Goal: Task Accomplishment & Management: Use online tool/utility

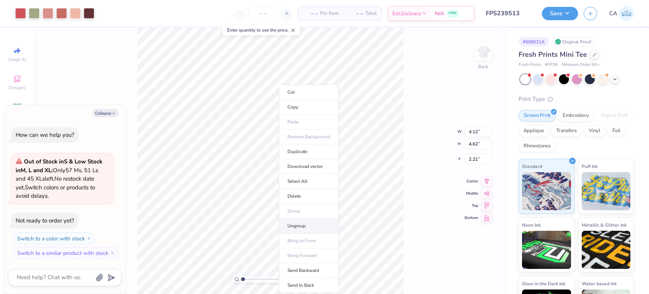
click at [301, 231] on li "Ungroup" at bounding box center [309, 225] width 60 height 15
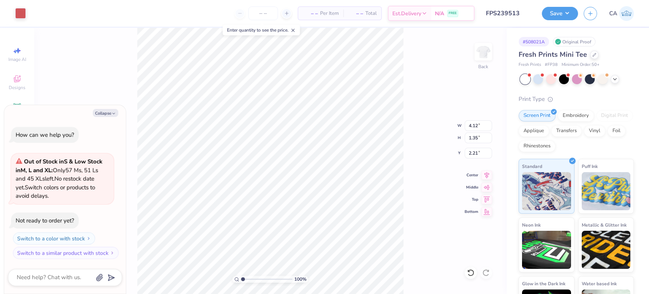
type textarea "x"
type input "2.32"
type textarea "x"
type input "3.07"
click at [253, 280] on input "range" at bounding box center [266, 278] width 51 height 7
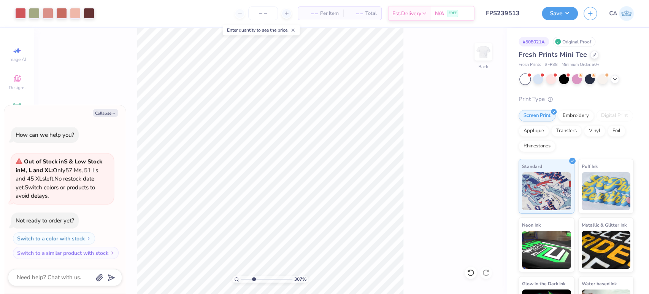
type textarea "x"
type input "1.75"
click at [246, 278] on input "range" at bounding box center [266, 278] width 51 height 7
click at [102, 111] on button "Collapse" at bounding box center [105, 113] width 25 height 8
type textarea "x"
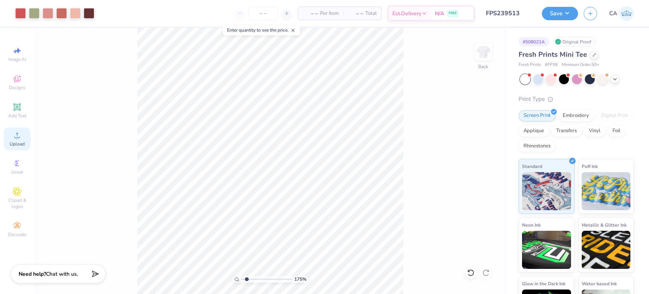
click at [18, 142] on span "Upload" at bounding box center [17, 144] width 15 height 6
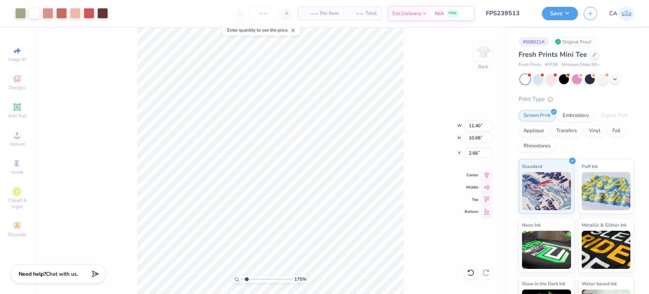
type input "4.51"
type input "4.23"
type input "4.14"
type input "3.09"
type input "2.90"
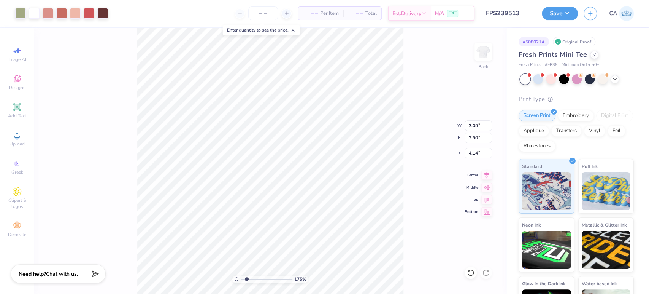
type input "3.12"
type input "3.35"
type input "3.14"
type input "3.11"
click at [21, 140] on icon at bounding box center [17, 134] width 9 height 9
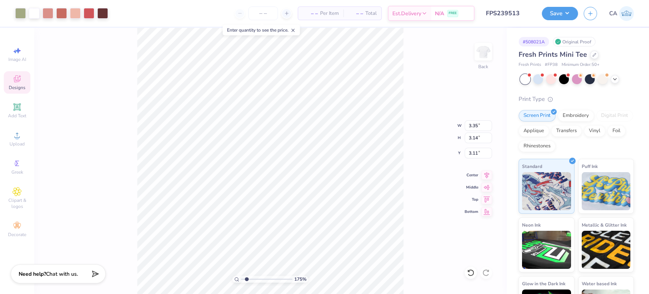
click at [17, 87] on span "Designs" at bounding box center [17, 87] width 17 height 6
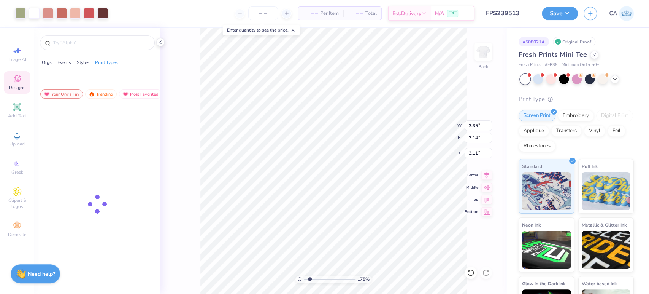
click at [17, 87] on span "Designs" at bounding box center [17, 87] width 17 height 6
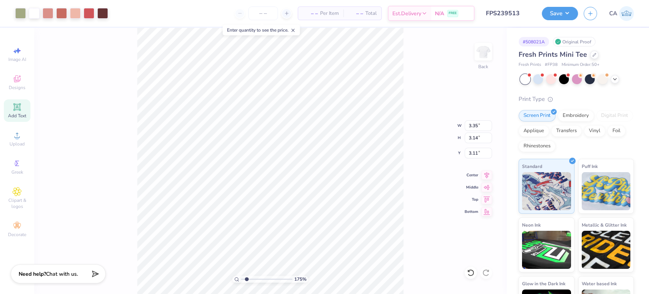
click at [18, 111] on icon at bounding box center [17, 106] width 9 height 9
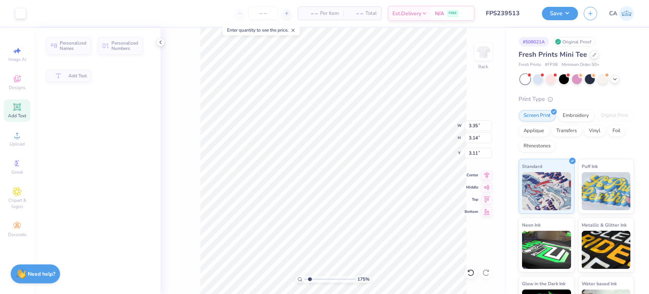
type input "4.06"
type input "1.18"
type input "7.41"
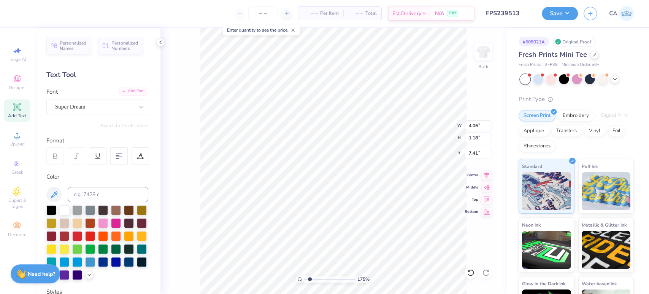
click at [129, 89] on div "Add Font" at bounding box center [133, 91] width 30 height 9
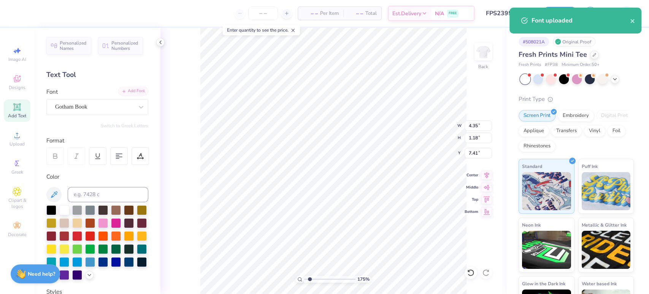
click at [118, 90] on div "Add Font" at bounding box center [133, 91] width 30 height 9
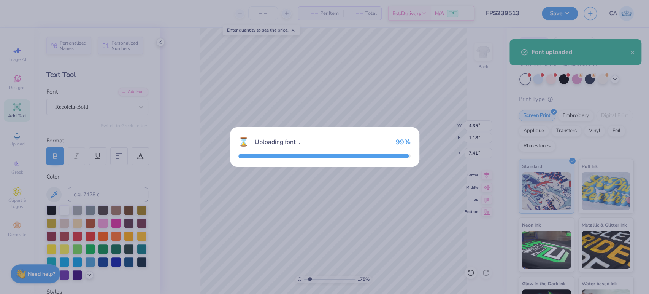
type input "4.39"
type input "1.19"
type input "7.40"
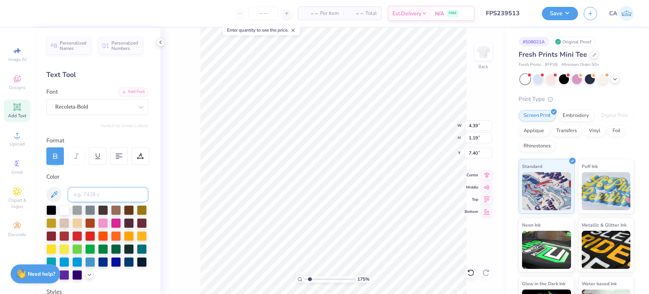
click at [74, 195] on input at bounding box center [108, 194] width 81 height 15
type input "7418"
click at [64, 211] on div at bounding box center [64, 210] width 10 height 10
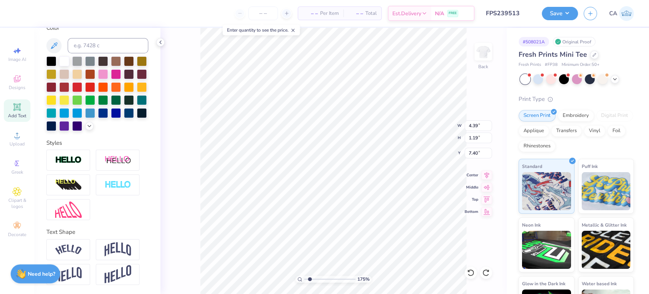
scroll to position [161, 0]
click at [74, 162] on img at bounding box center [68, 160] width 27 height 9
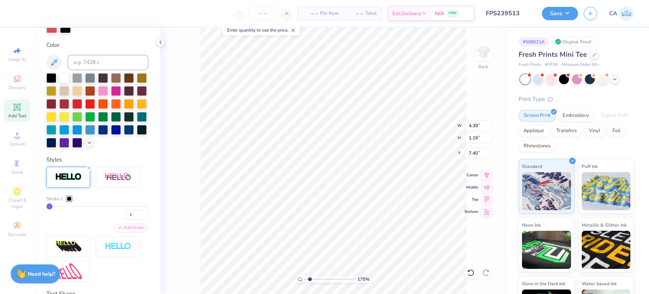
type input "4.41"
type input "1.21"
type input "7.39"
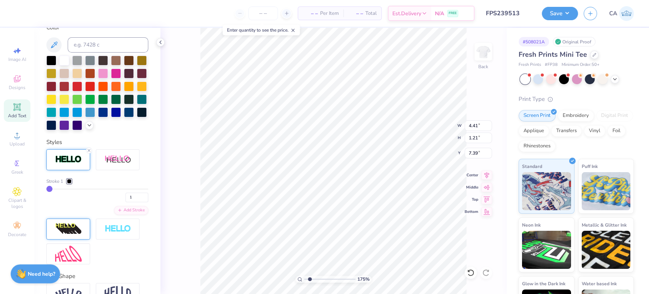
scroll to position [233, 0]
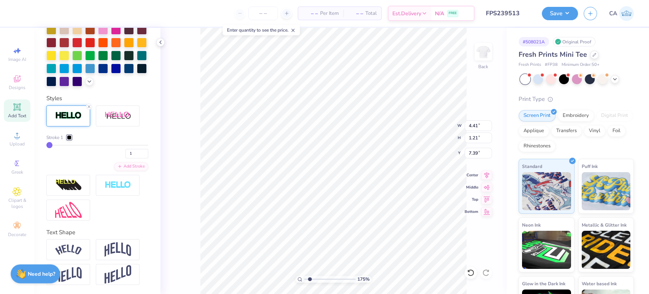
click at [71, 134] on div "Stroke 1 1 Add Stroke" at bounding box center [97, 162] width 102 height 115
click at [69, 140] on div at bounding box center [69, 137] width 5 height 5
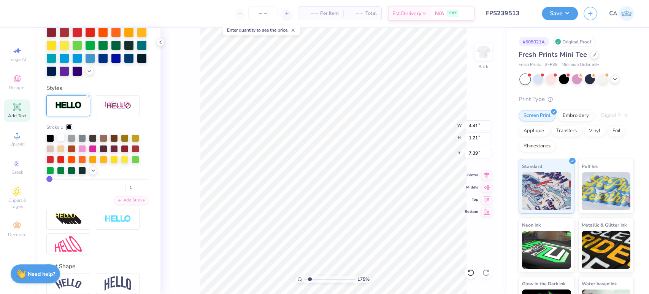
click at [63, 141] on div at bounding box center [61, 137] width 8 height 8
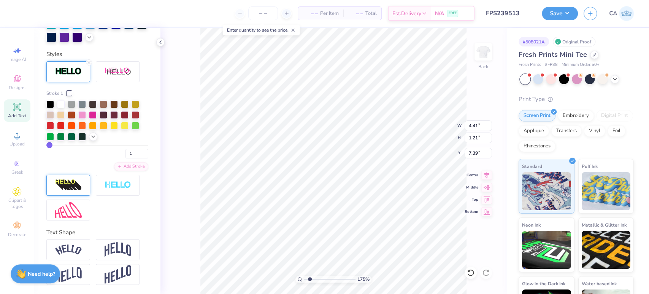
scroll to position [279, 0]
click at [77, 248] on img at bounding box center [68, 249] width 27 height 10
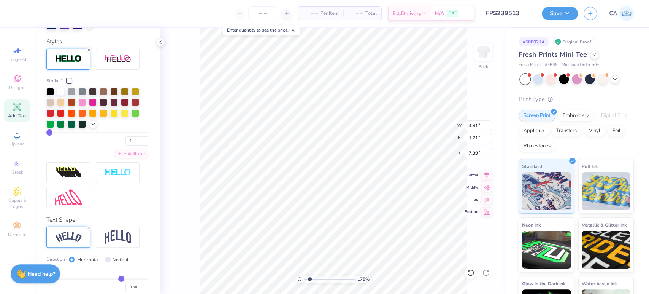
type input "5.97"
type input "1.69"
type input "7.16"
click at [89, 229] on line at bounding box center [89, 227] width 2 height 2
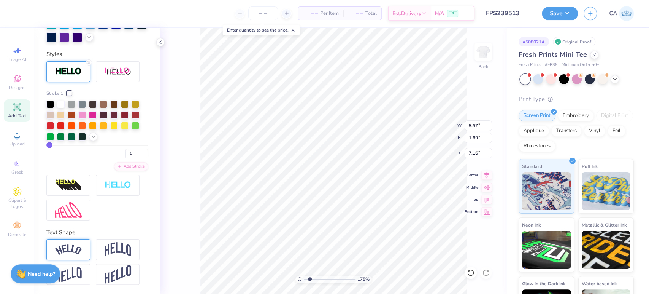
type input "4.41"
type input "1.21"
type input "7.39"
type textarea "MOM'S WEEKEND"
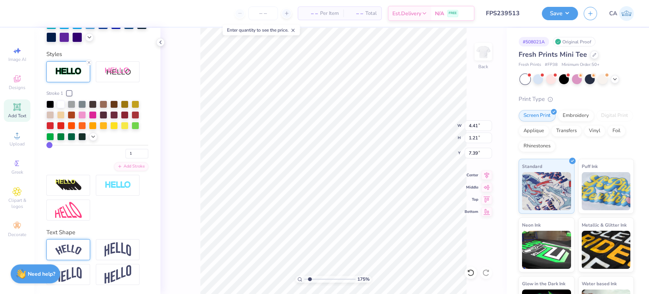
scroll to position [7, 3]
type input "5.11"
type input "0.44"
type input "2.56"
click at [74, 250] on img at bounding box center [68, 249] width 27 height 10
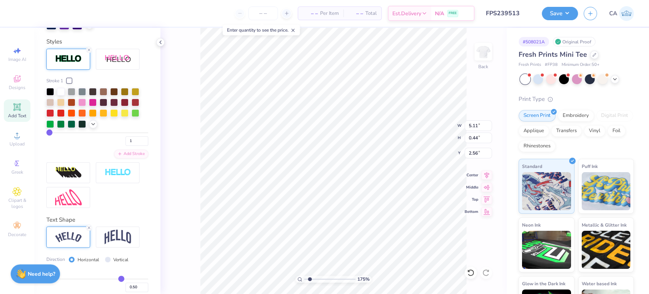
type input "5.57"
type input "1.17"
type input "2.19"
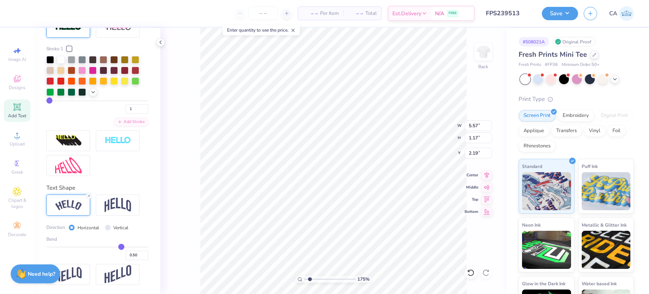
scroll to position [323, 0]
drag, startPoint x: 126, startPoint y: 255, endPoint x: 130, endPoint y: 257, distance: 4.6
click at [130, 257] on input "0.50" at bounding box center [136, 255] width 23 height 10
type input "0.30"
type input "0.3"
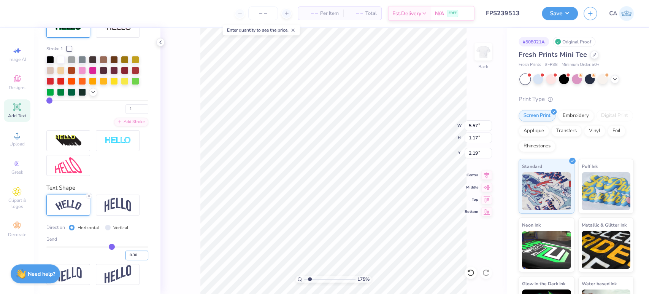
type input "5.38"
type input "0.70"
type input "2.43"
drag, startPoint x: 129, startPoint y: 257, endPoint x: 133, endPoint y: 257, distance: 4.6
click at [133, 257] on input "0.30" at bounding box center [136, 255] width 23 height 10
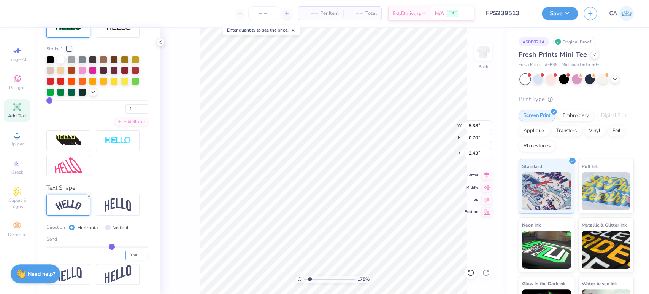
type input "0.50"
type input "0.5"
type input "5.57"
type input "1.17"
type input "2.19"
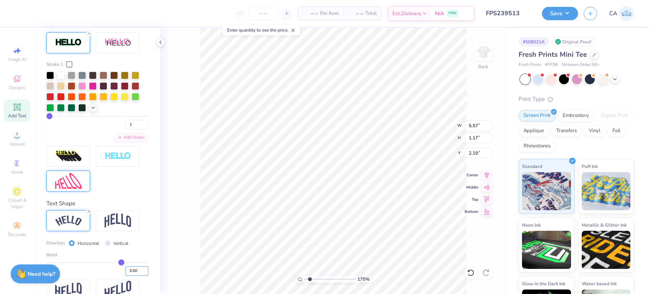
scroll to position [281, 0]
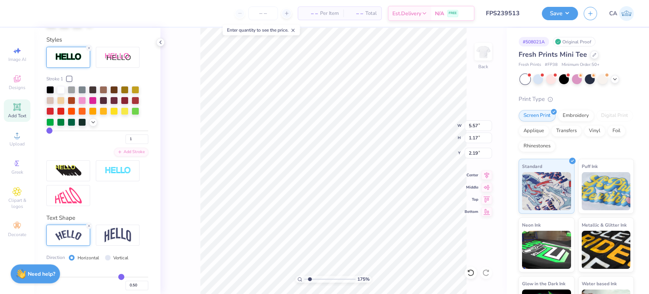
click at [106, 206] on div "Stroke 1 1 Add Stroke" at bounding box center [97, 126] width 102 height 159
click at [103, 206] on div "Stroke 1 1 Add Stroke" at bounding box center [97, 126] width 102 height 159
click at [61, 176] on img at bounding box center [68, 170] width 27 height 12
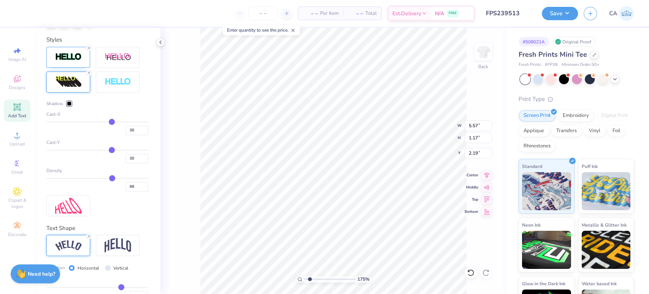
type input "7.24"
type input "1.52"
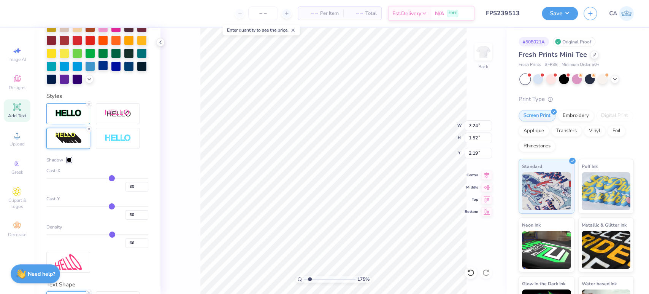
scroll to position [154, 0]
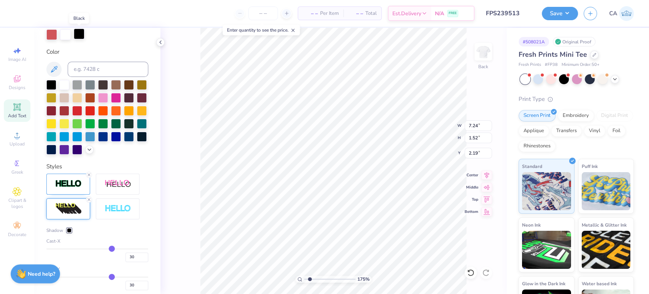
click at [75, 36] on div at bounding box center [79, 34] width 11 height 11
click at [86, 68] on input at bounding box center [108, 69] width 81 height 15
type input "1817"
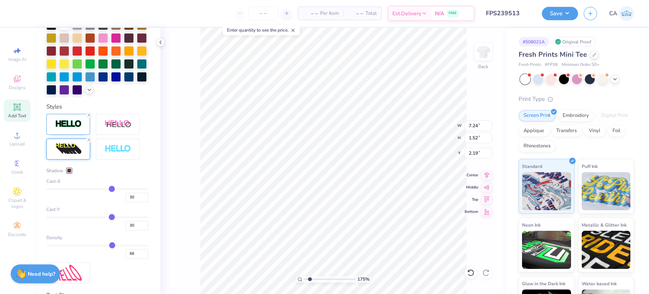
scroll to position [239, 0]
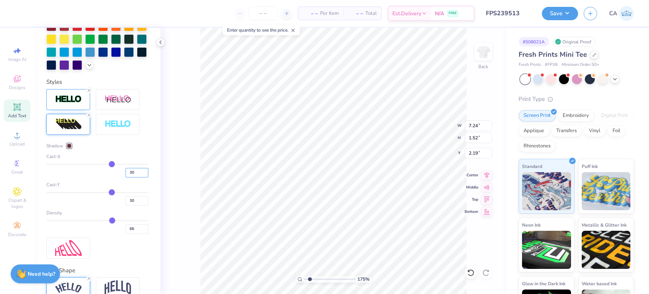
drag, startPoint x: 122, startPoint y: 189, endPoint x: 128, endPoint y: 190, distance: 5.4
click at [128, 190] on div "Shadow Cast-X 30 Cast-Y 30 Density 66" at bounding box center [97, 187] width 102 height 91
type input "1"
drag, startPoint x: 124, startPoint y: 212, endPoint x: 128, endPoint y: 215, distance: 5.5
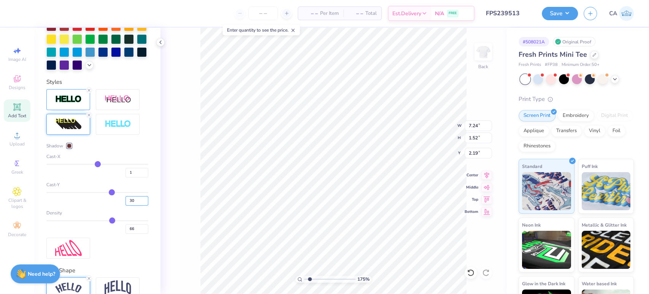
click at [128, 205] on input "30" at bounding box center [136, 201] width 23 height 10
type input "2"
click at [126, 188] on div "Cast-Y" at bounding box center [97, 184] width 102 height 7
type input "2"
type input "5.62"
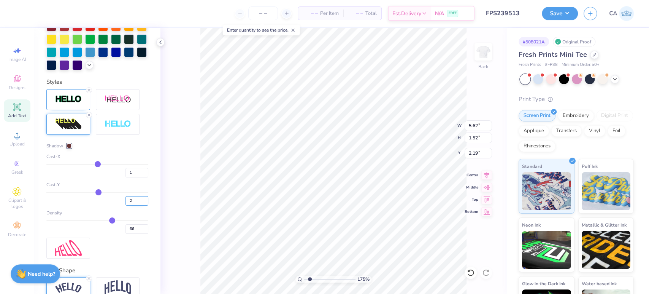
type input "1.19"
type input "1"
click at [138, 205] on input "1" at bounding box center [136, 201] width 23 height 10
type input "1"
type input "2.89"
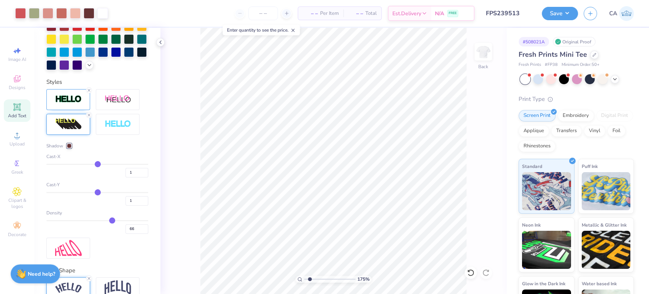
click at [316, 279] on input "range" at bounding box center [329, 278] width 51 height 7
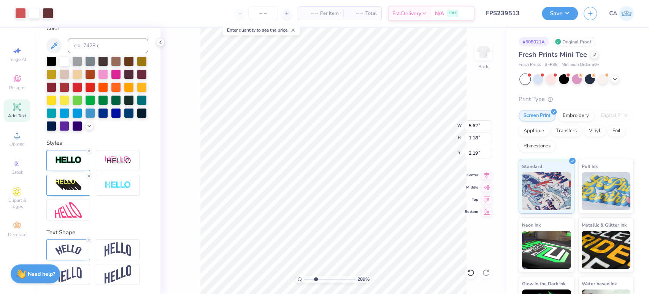
scroll to position [191, 0]
type input "2.41"
click at [105, 158] on img at bounding box center [118, 161] width 27 height 10
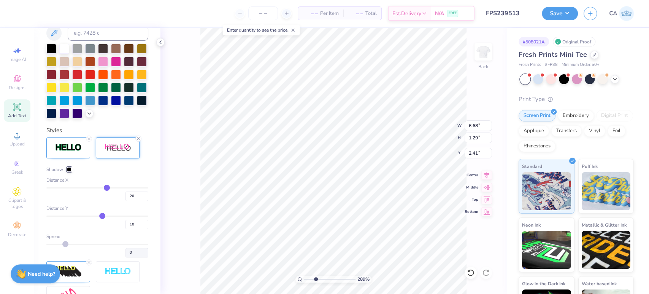
type input "6.68"
type input "1.29"
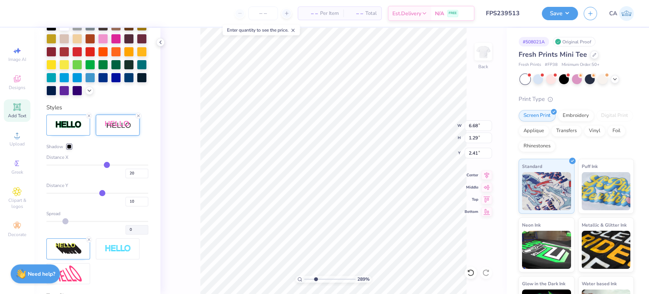
scroll to position [233, 0]
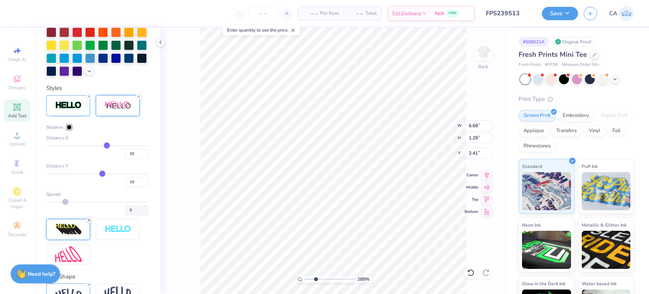
click at [88, 222] on icon at bounding box center [89, 220] width 5 height 5
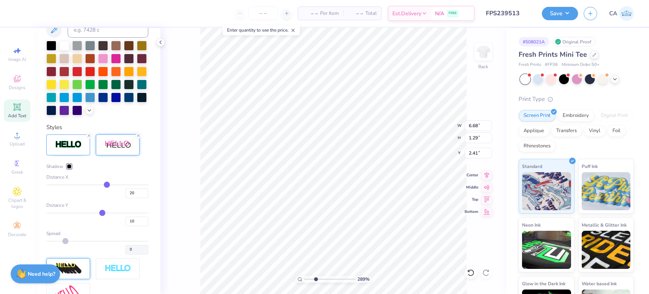
scroll to position [148, 0]
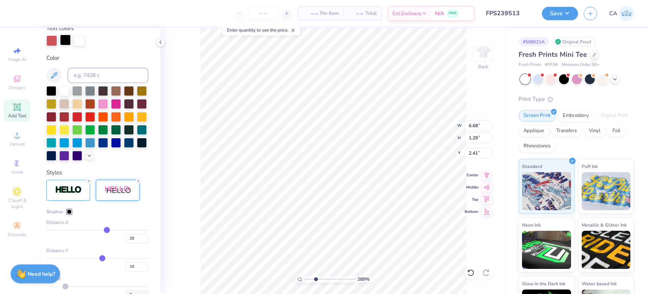
click at [68, 43] on div at bounding box center [65, 40] width 11 height 11
click at [79, 71] on input at bounding box center [108, 75] width 81 height 15
type input "1787"
type input "1817"
drag, startPoint x: 122, startPoint y: 249, endPoint x: 128, endPoint y: 252, distance: 6.8
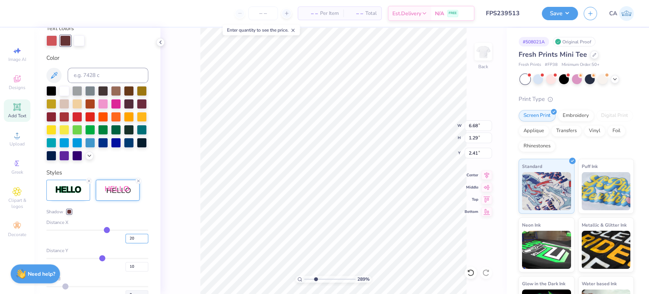
click at [128, 243] on input "20" at bounding box center [136, 238] width 23 height 10
type input "1"
drag, startPoint x: 125, startPoint y: 278, endPoint x: 129, endPoint y: 279, distance: 4.1
click at [129, 271] on input "10" at bounding box center [136, 267] width 23 height 10
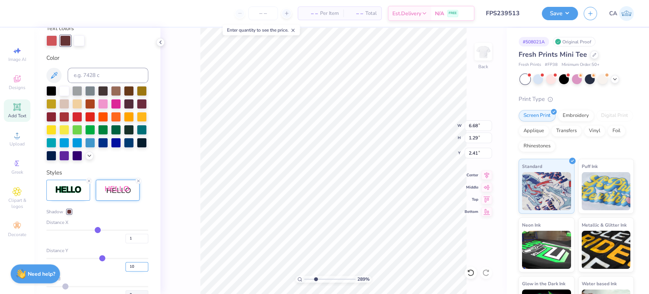
type input "1"
type input "5.62"
type input "1"
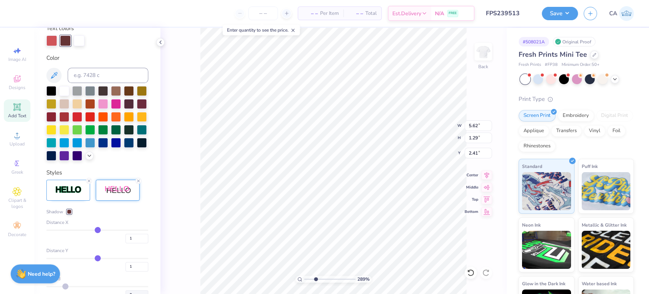
click at [125, 254] on div "Distance Y" at bounding box center [97, 250] width 102 height 7
type input "1.18"
type input "0"
click at [139, 243] on input "0" at bounding box center [136, 238] width 23 height 10
type input "0"
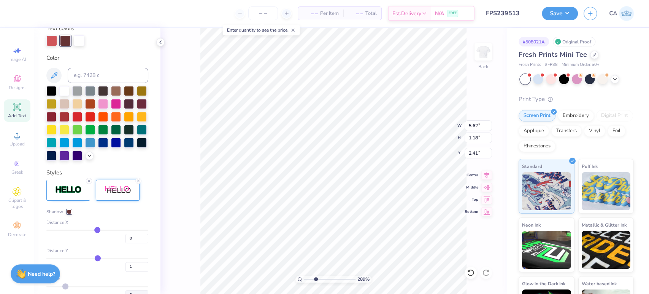
click at [136, 259] on div "Shadow Distance X 0 Distance Y 1 Spread 0" at bounding box center [97, 253] width 102 height 91
type input "5.57"
type input "2"
click at [137, 271] on input "2" at bounding box center [136, 267] width 23 height 10
type input "2"
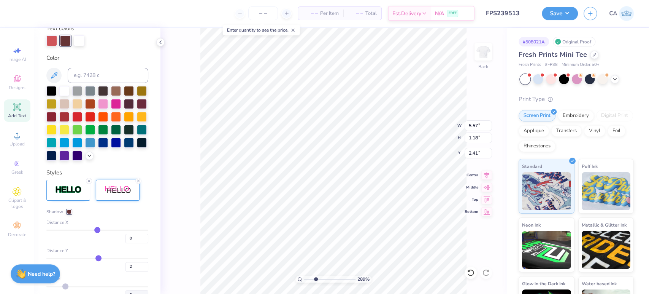
click at [137, 268] on div "Distance Y 2" at bounding box center [97, 259] width 102 height 24
type input "1.19"
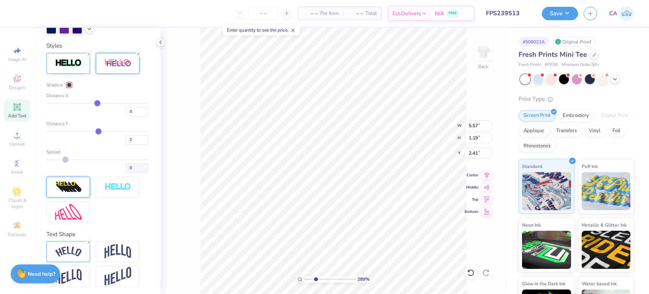
scroll to position [7, 2]
click at [158, 90] on div "– – Per Item – – Total Est. Delivery N/A FREE Design Title FPS239513 Save CA Im…" at bounding box center [324, 147] width 649 height 294
type textarea "WEEKEND"
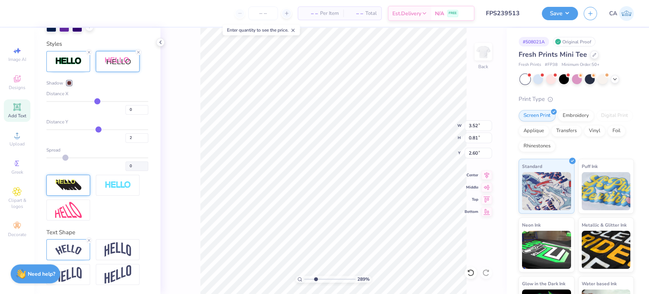
scroll to position [289, 0]
type input "4.75"
type input "1.09"
click at [488, 172] on icon at bounding box center [486, 174] width 5 height 6
click at [486, 175] on icon at bounding box center [486, 173] width 11 height 9
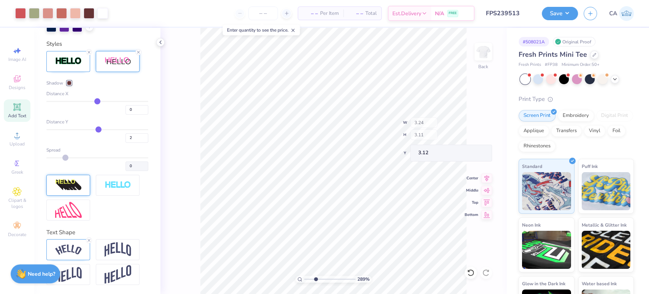
type input "3.24"
type input "3.11"
type input "3.12"
type input "4.75"
type input "1.09"
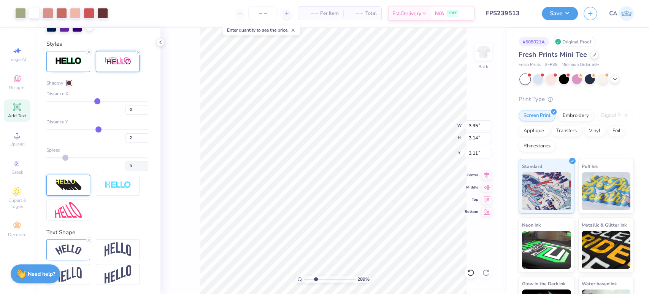
type input "2.60"
type input "3.35"
type input "3.14"
type input "3.11"
click at [484, 173] on icon at bounding box center [486, 173] width 11 height 9
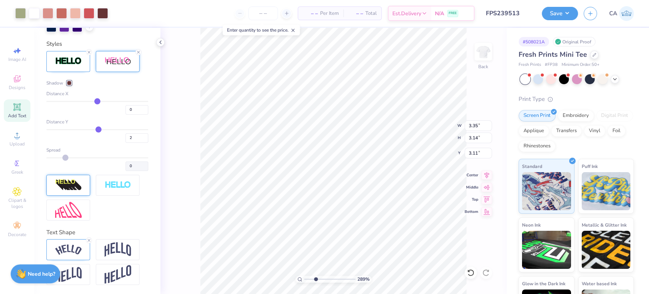
type input "4.75"
type input "1.09"
type input "2.60"
click at [75, 248] on img at bounding box center [68, 249] width 27 height 10
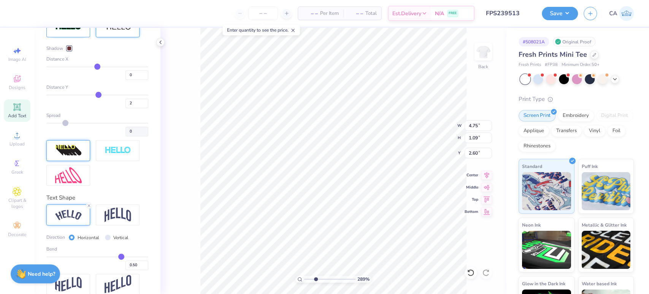
scroll to position [291, 0]
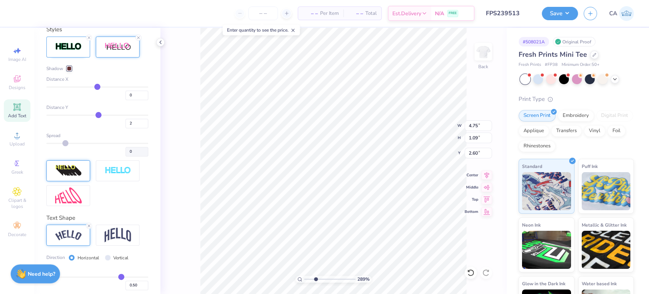
click at [65, 176] on img at bounding box center [68, 170] width 27 height 12
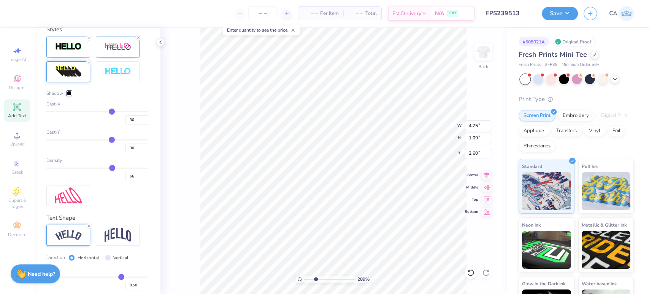
type input "6.17"
type input "1.38"
click at [87, 65] on icon at bounding box center [89, 62] width 5 height 5
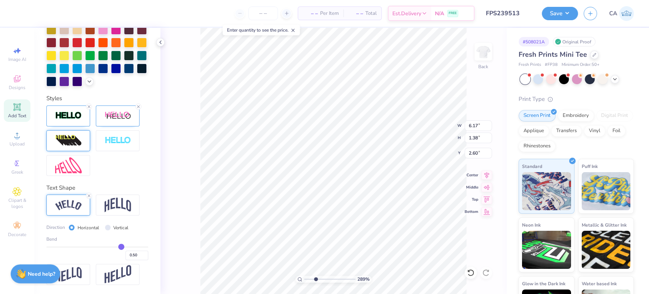
type input "4.75"
type input "1.09"
click at [108, 118] on img at bounding box center [118, 116] width 27 height 10
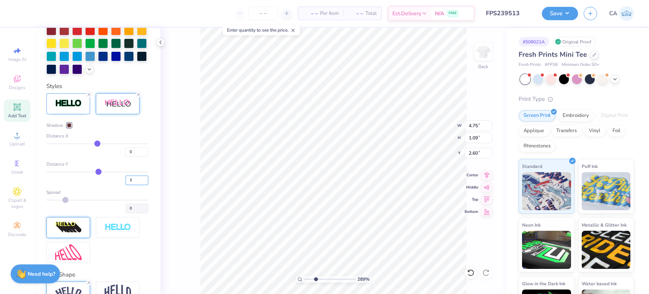
type input "3"
click at [138, 185] on input "3" at bounding box center [136, 180] width 23 height 10
type input "3"
click at [135, 167] on div "Distance Y" at bounding box center [97, 163] width 102 height 7
type input "1.10"
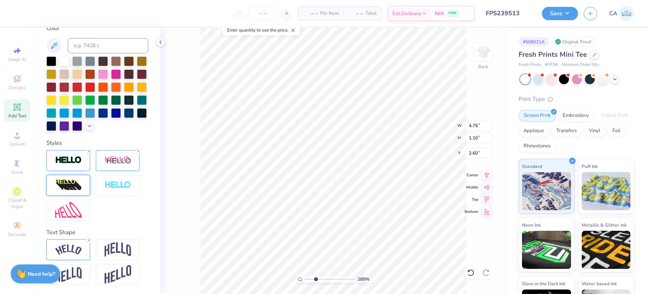
scroll to position [191, 0]
type input "1.90"
type textarea "MOM'S"
type input "3.32"
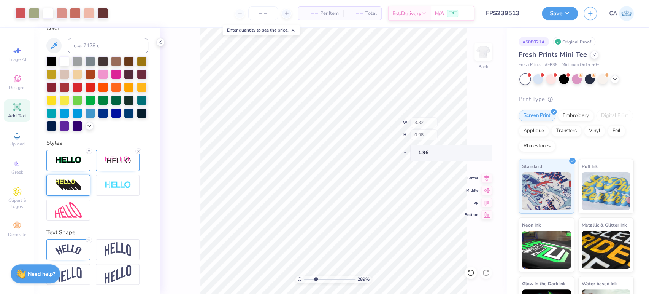
type input "0.98"
type input "1.96"
click at [14, 139] on icon at bounding box center [17, 134] width 9 height 9
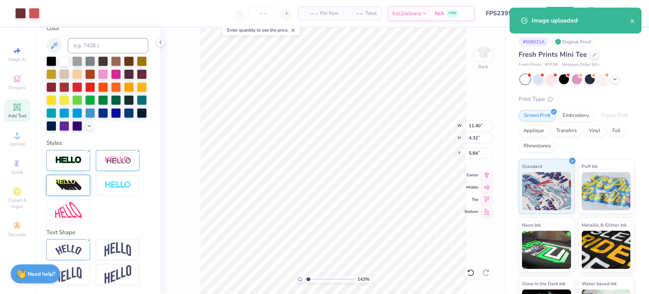
type input "1.43"
click at [308, 280] on input "range" at bounding box center [329, 278] width 51 height 7
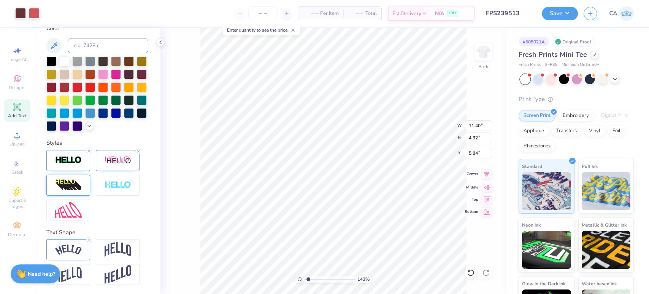
click at [487, 175] on icon at bounding box center [486, 174] width 5 height 6
click at [491, 173] on icon at bounding box center [486, 173] width 11 height 9
click at [491, 176] on icon at bounding box center [486, 173] width 11 height 9
click at [487, 174] on icon at bounding box center [486, 173] width 11 height 9
type input "5.56"
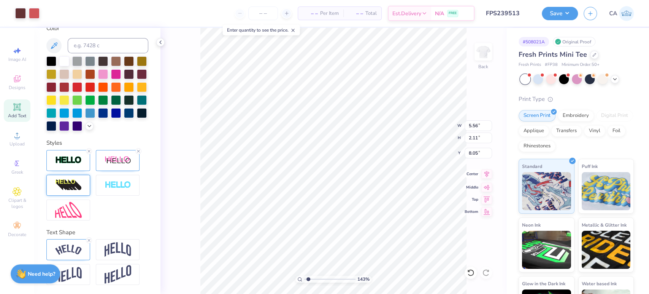
type input "2.11"
type input "1.78"
drag, startPoint x: 341, startPoint y: 278, endPoint x: 311, endPoint y: 276, distance: 30.5
click at [341, 278] on li "Send to Back" at bounding box center [355, 285] width 60 height 15
type input "2.43"
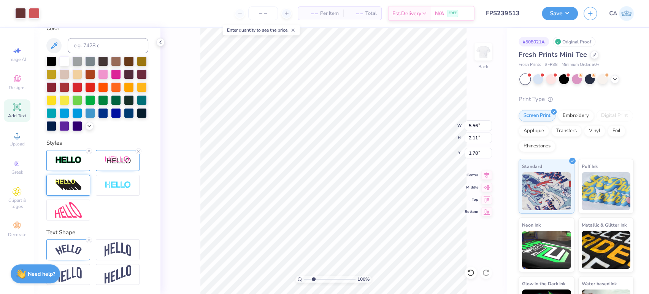
click at [313, 276] on input "range" at bounding box center [329, 278] width 51 height 7
click at [488, 175] on icon at bounding box center [486, 173] width 11 height 9
type input "5.05"
type input "1.91"
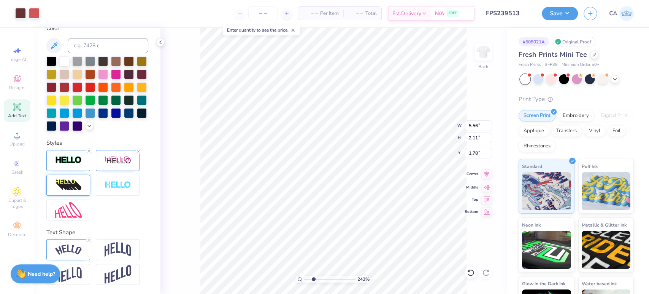
type input "1.97"
type input "3.37"
type input "0.80"
click at [21, 112] on div "Add Text" at bounding box center [17, 110] width 27 height 22
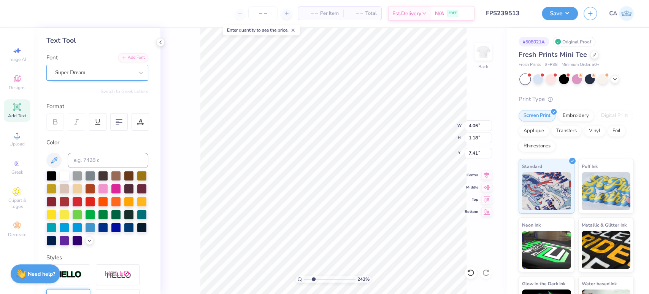
click at [102, 73] on div "Super Dream" at bounding box center [94, 73] width 80 height 12
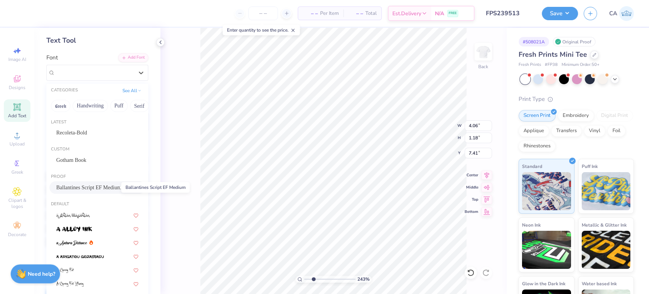
click at [76, 189] on span "Ballantines Script EF Medium" at bounding box center [88, 187] width 65 height 8
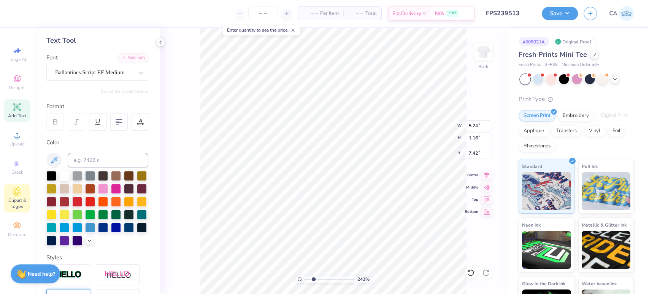
type input "5.24"
type input "1.16"
type input "7.42"
click at [93, 160] on input at bounding box center [108, 159] width 81 height 15
type input "7"
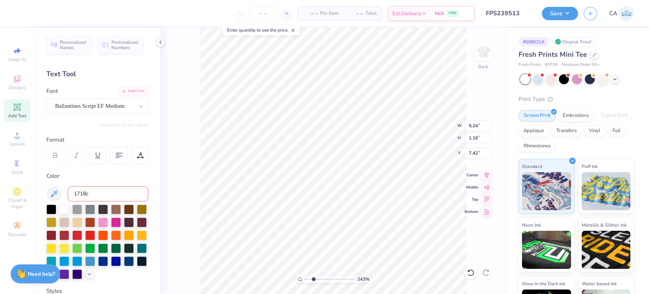
scroll to position [0, 0]
type input "1"
click at [87, 190] on input at bounding box center [108, 194] width 81 height 15
type input "7418"
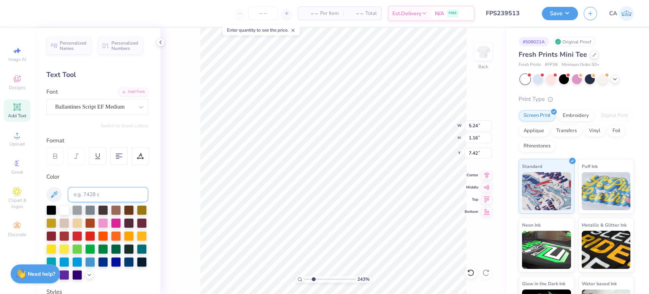
scroll to position [7, 1]
type textarea "Delta Zeta"
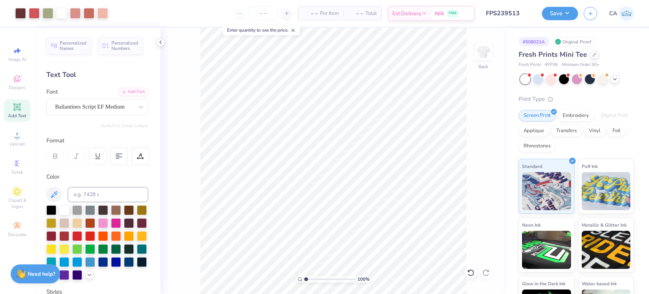
type input "1"
click at [305, 279] on input "range" at bounding box center [329, 278] width 51 height 7
type input "6.92"
type input "1.17"
type input "7.42"
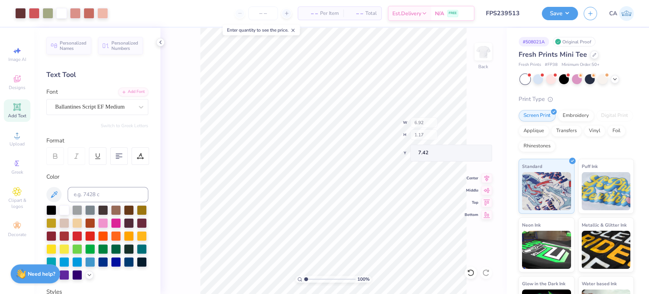
type input "2.49"
type input "0.42"
type input "6.80"
type input "3.72"
type input "0.63"
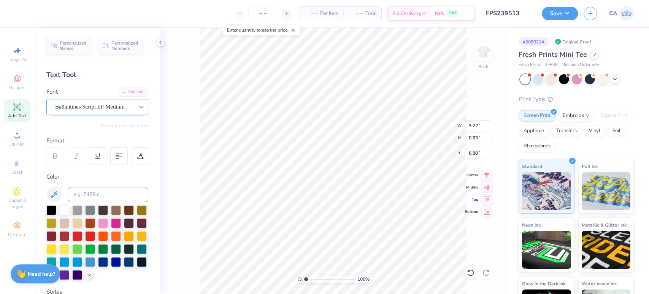
click at [134, 105] on div at bounding box center [141, 107] width 14 height 14
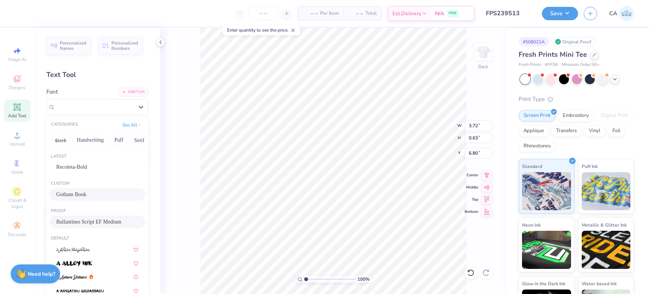
click at [86, 192] on span "Gotham Book" at bounding box center [71, 194] width 30 height 8
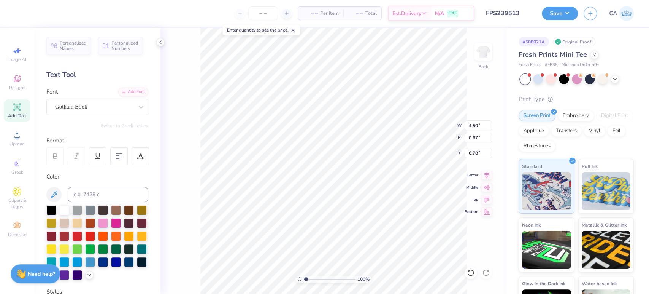
type input "4.50"
type input "0.67"
type input "9.02"
type textarea "2025"
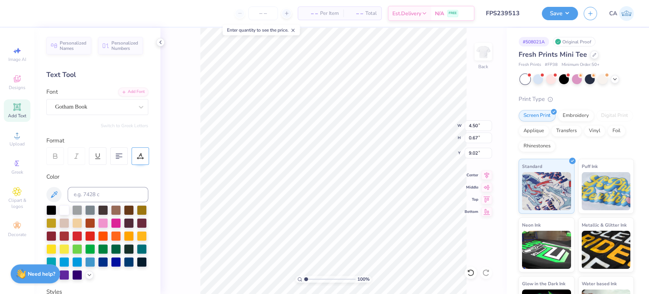
click at [140, 154] on icon at bounding box center [140, 155] width 7 height 7
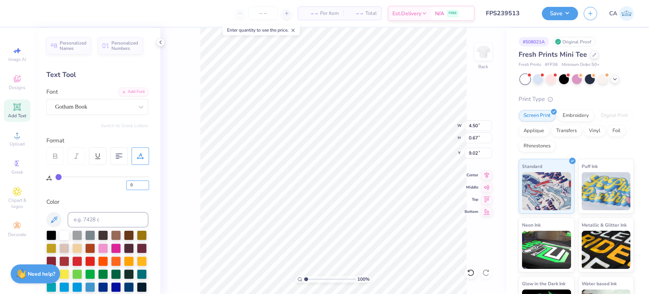
drag, startPoint x: 133, startPoint y: 186, endPoint x: 108, endPoint y: 186, distance: 24.7
click at [108, 186] on div "0" at bounding box center [103, 183] width 94 height 14
type input "20"
drag, startPoint x: 137, startPoint y: 183, endPoint x: 110, endPoint y: 183, distance: 26.6
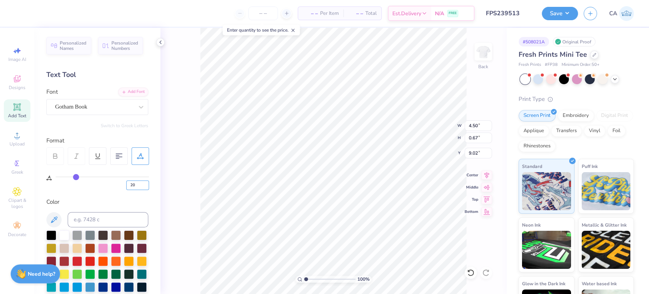
click at [110, 183] on div "20" at bounding box center [103, 183] width 94 height 14
type input "30"
click at [125, 185] on div "30" at bounding box center [103, 183] width 94 height 14
click at [133, 185] on input "30" at bounding box center [137, 185] width 23 height 10
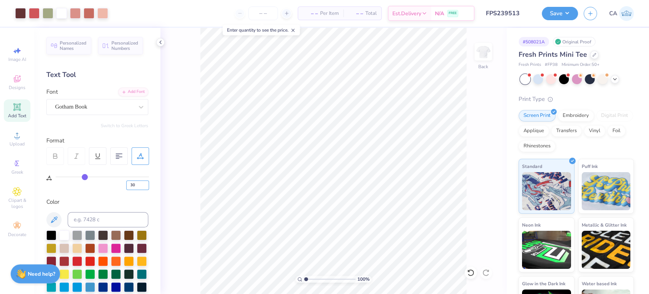
drag, startPoint x: 128, startPoint y: 183, endPoint x: 122, endPoint y: 183, distance: 6.1
click at [122, 183] on div "30" at bounding box center [103, 183] width 94 height 14
type input "40"
type input "1.71"
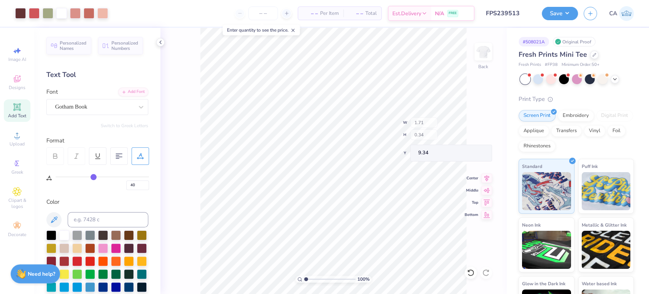
type input "0.34"
type input "9.34"
type input "3.42"
click at [318, 279] on input "range" at bounding box center [329, 278] width 51 height 7
type input "2.99"
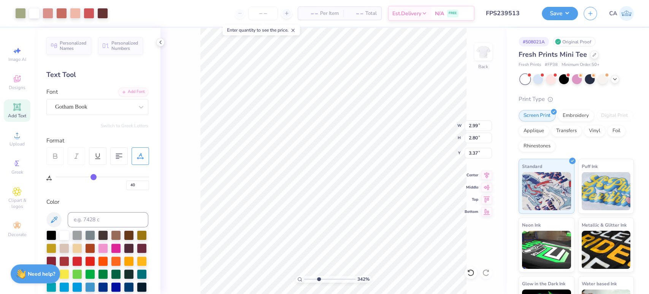
type input "2.80"
type input "3.72"
type input "0.63"
type input "6.80"
type input "0"
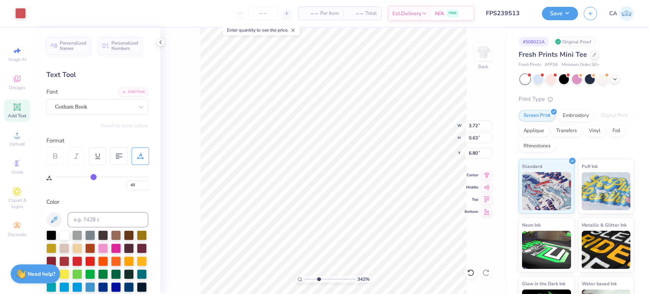
type input "0"
type input "6.29"
type input "40"
type input "7.14"
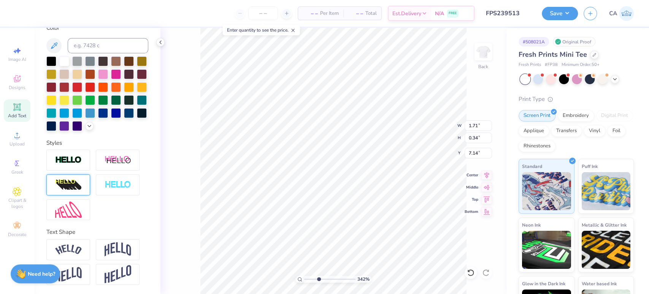
scroll to position [186, 0]
drag, startPoint x: 83, startPoint y: 209, endPoint x: 94, endPoint y: 220, distance: 15.6
click at [82, 209] on div at bounding box center [68, 209] width 44 height 21
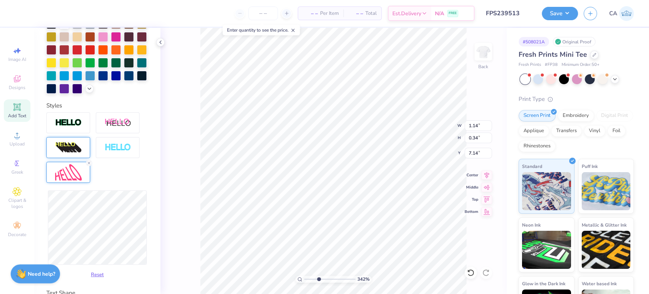
scroll to position [161, 0]
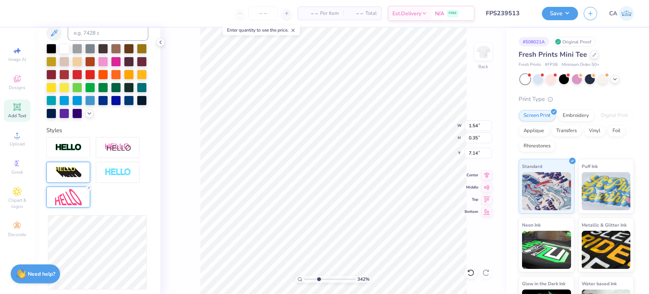
type input "1.56"
type input "0.35"
type textarea "2 0 2 5"
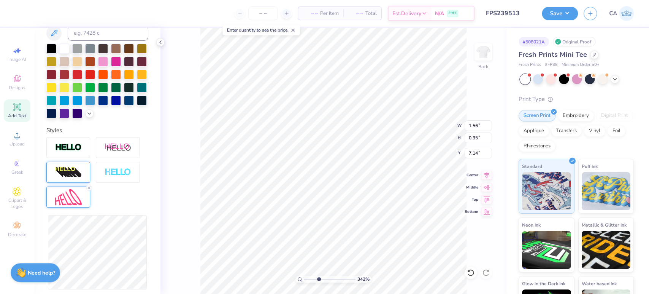
click at [59, 270] on div "– – Per Item – – Total Est. Delivery N/A FREE Design Title FPS239513 Save CA Im…" at bounding box center [324, 147] width 649 height 294
type input "1.42"
type input "0.27"
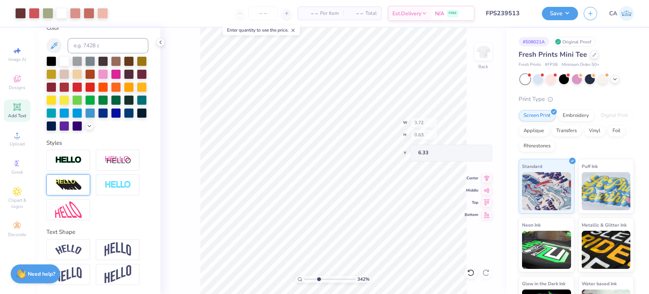
type input "6.33"
type input "1.42"
type input "0.27"
type input "7.14"
type input "2.1"
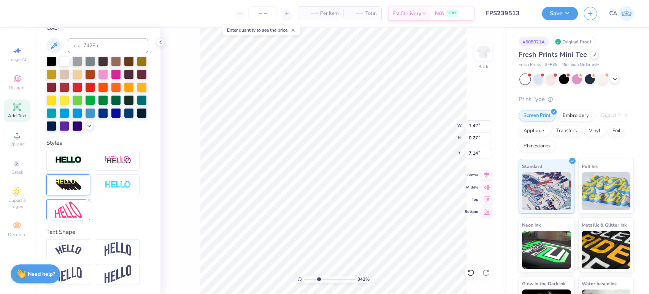
click at [311, 279] on input "range" at bounding box center [329, 278] width 51 height 7
type input "7.17"
click at [68, 211] on img at bounding box center [68, 209] width 27 height 16
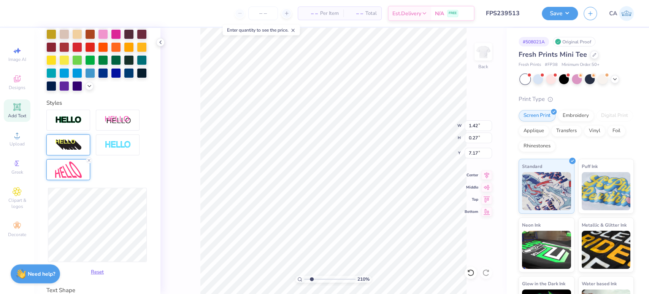
scroll to position [246, 0]
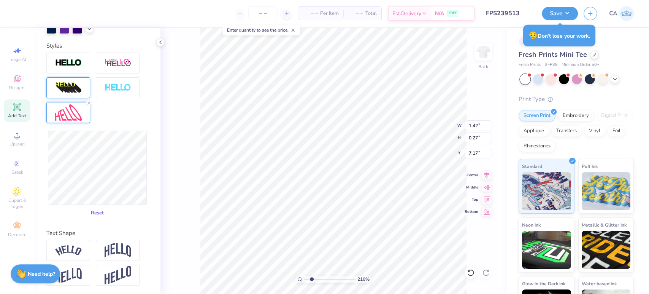
type input "1.83"
type input "0.26"
type input "1.90"
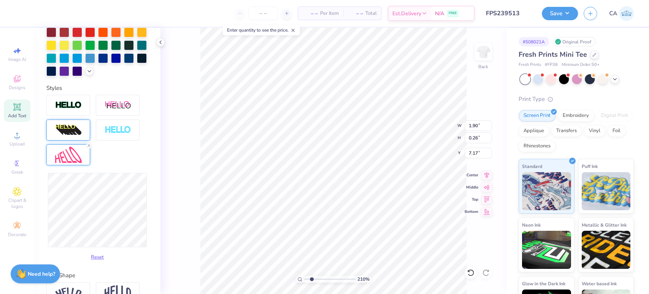
scroll to position [7, 1]
type textarea "2 0 2 5"
type input "7.10"
type input "2.99"
type input "2.80"
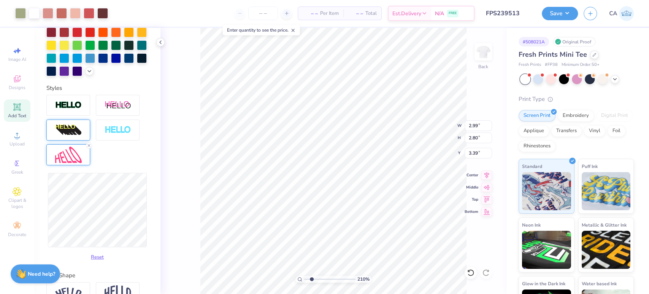
type input "3.39"
type input "3.20"
type input "3.00"
type input "3.36"
type input "3.15"
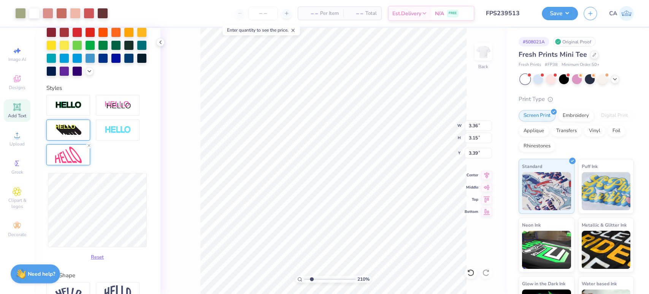
type input "3.24"
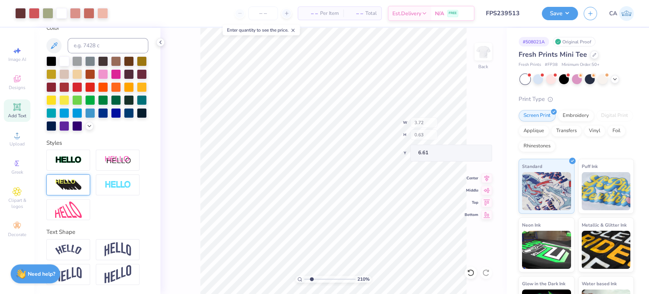
scroll to position [161, 0]
type input "6.60"
type input "1.1"
click at [307, 278] on input "range" at bounding box center [329, 278] width 51 height 7
click at [473, 136] on input "5.69" at bounding box center [478, 137] width 27 height 11
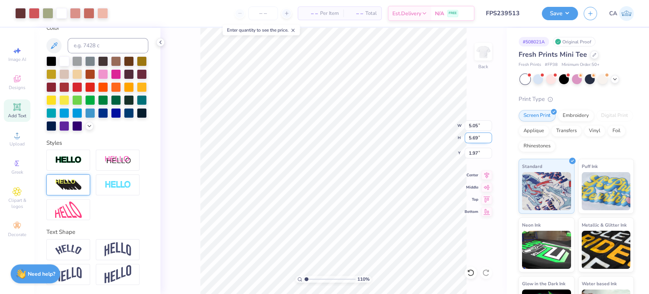
type input "7"
type input "6"
type input "5.32"
type input "6.00"
click at [477, 152] on input "1.82" at bounding box center [478, 153] width 27 height 11
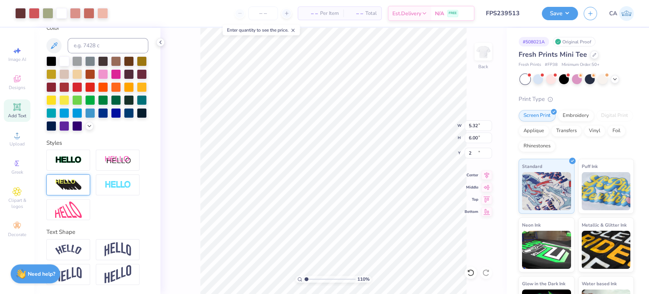
type input "2.00"
click at [558, 17] on button "Save" at bounding box center [560, 12] width 36 height 13
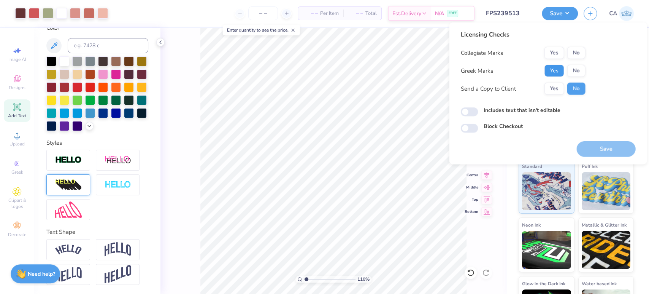
click at [559, 72] on button "Yes" at bounding box center [554, 71] width 20 height 12
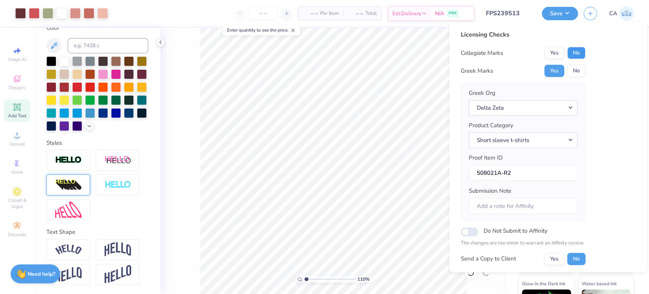
click at [585, 52] on div "Licensing Checks Collegiate Marks Yes No Greek Marks Yes No Greek Org Delta Zet…" at bounding box center [548, 166] width 175 height 272
click at [577, 54] on button "No" at bounding box center [576, 53] width 18 height 12
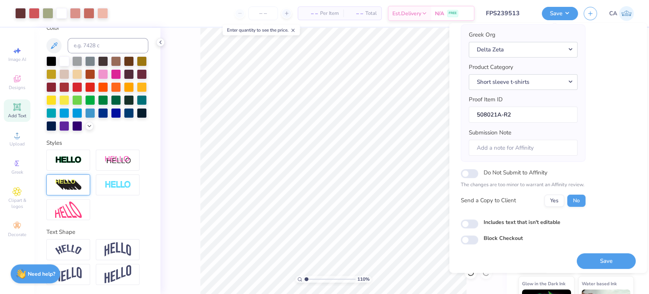
scroll to position [61, 0]
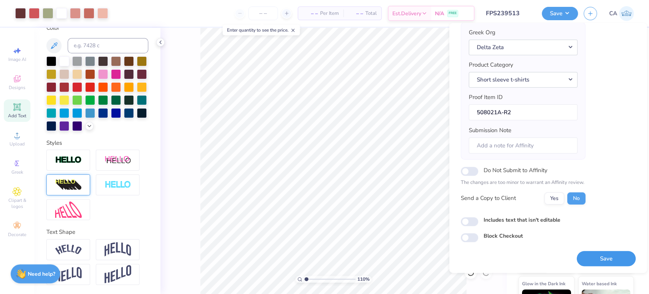
click at [586, 254] on button "Save" at bounding box center [606, 259] width 59 height 16
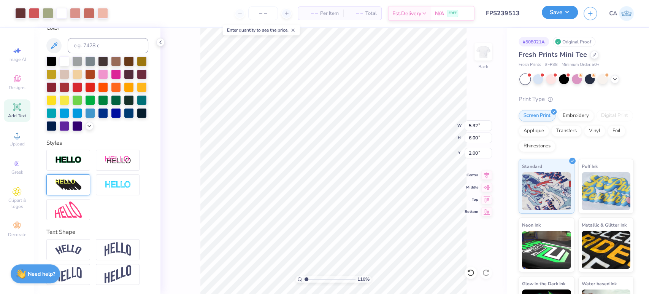
click at [544, 13] on button "Save" at bounding box center [560, 12] width 36 height 13
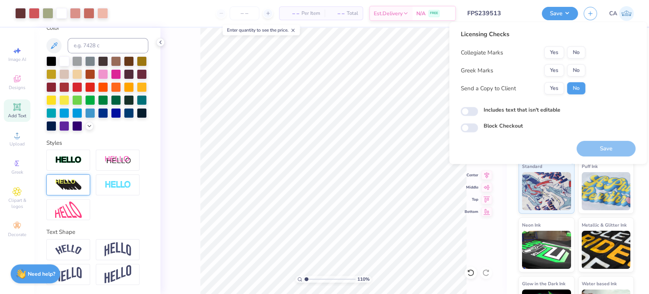
click at [505, 10] on input "FPS239513" at bounding box center [499, 13] width 75 height 15
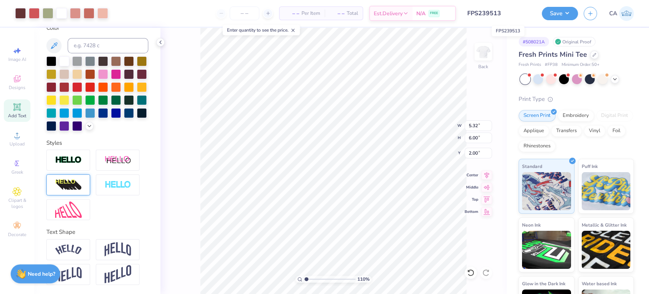
click at [505, 10] on input "FPS239513" at bounding box center [499, 13] width 75 height 15
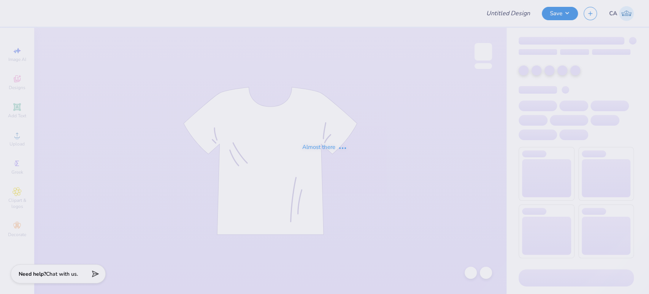
type input "FPS239388"
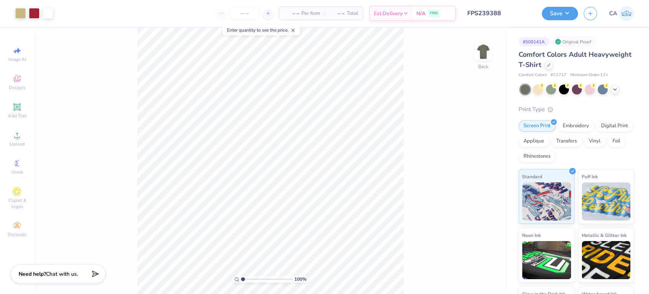
click at [488, 11] on input "FPS239388" at bounding box center [499, 13] width 75 height 15
click at [497, 13] on input "FPS239388" at bounding box center [499, 13] width 75 height 15
drag, startPoint x: 502, startPoint y: 14, endPoint x: 462, endPoint y: 11, distance: 40.0
click at [462, 11] on input "FPS239388" at bounding box center [499, 13] width 75 height 15
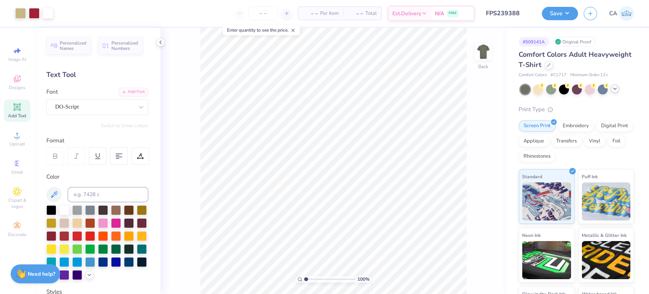
click at [618, 91] on div at bounding box center [615, 88] width 8 height 8
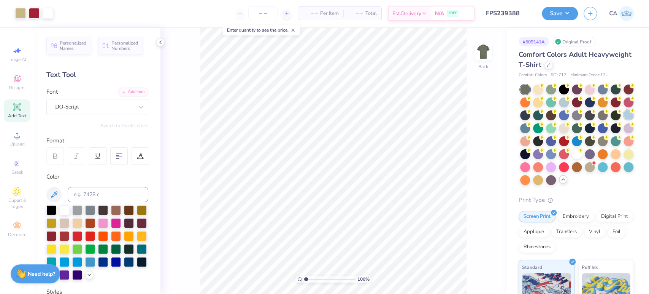
click at [630, 113] on circle at bounding box center [632, 110] width 5 height 5
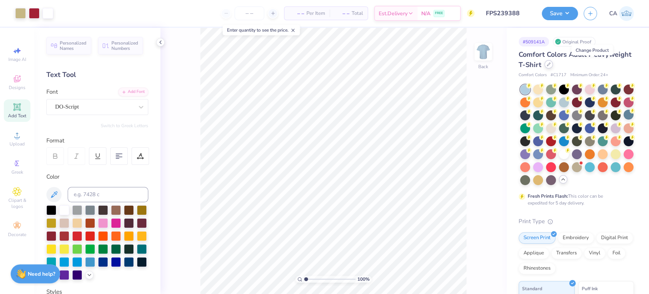
click at [551, 66] on icon at bounding box center [549, 64] width 4 height 4
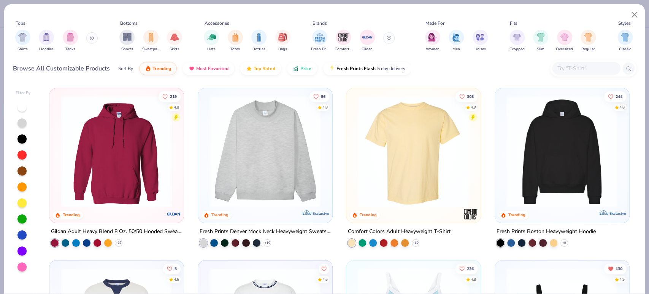
click at [401, 157] on img at bounding box center [413, 151] width 119 height 111
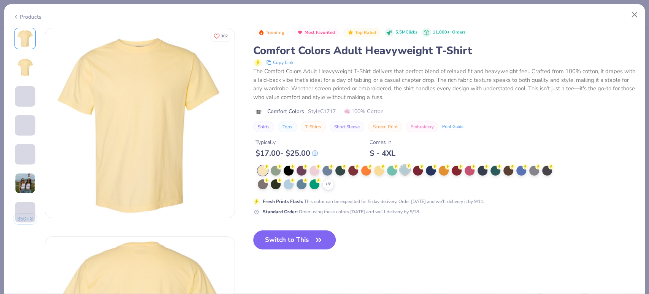
click at [406, 168] on div at bounding box center [405, 170] width 10 height 10
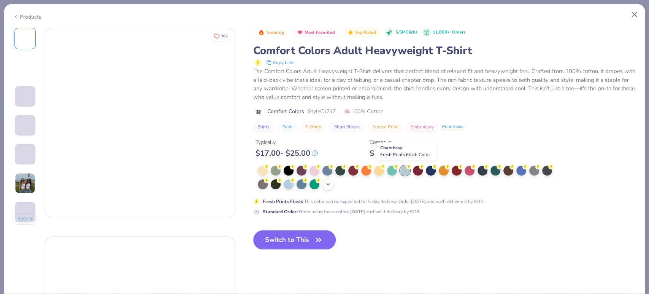
click at [330, 186] on icon at bounding box center [328, 184] width 6 height 6
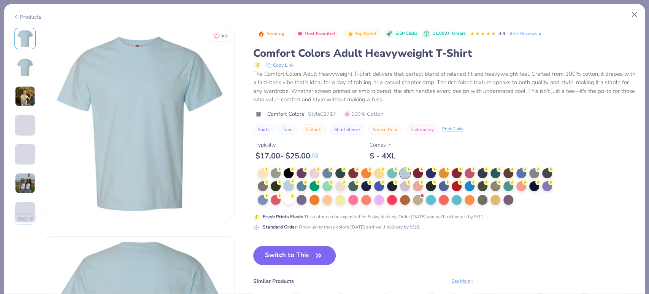
click at [286, 187] on div at bounding box center [289, 185] width 10 height 10
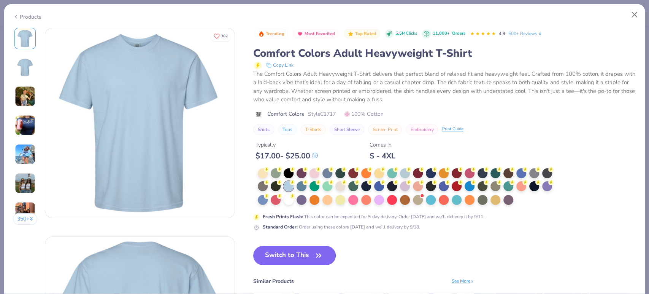
click at [302, 257] on button "Switch to This" at bounding box center [294, 255] width 83 height 19
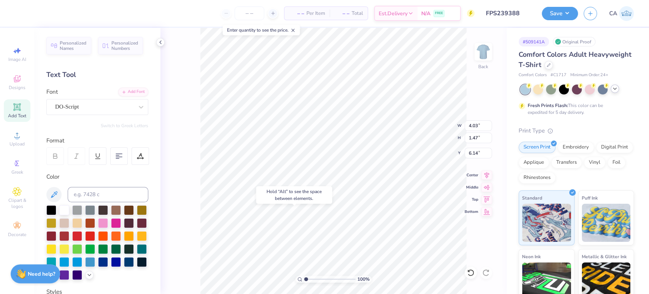
type input "17.23"
click at [18, 147] on span "Upload" at bounding box center [17, 144] width 15 height 6
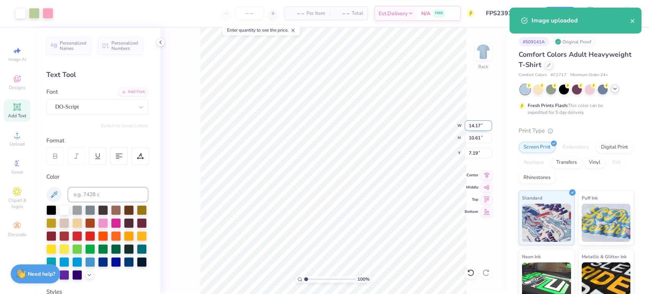
click at [470, 126] on input "14.17" at bounding box center [478, 125] width 27 height 11
type input "5.00"
type input "3.74"
type input "10.63"
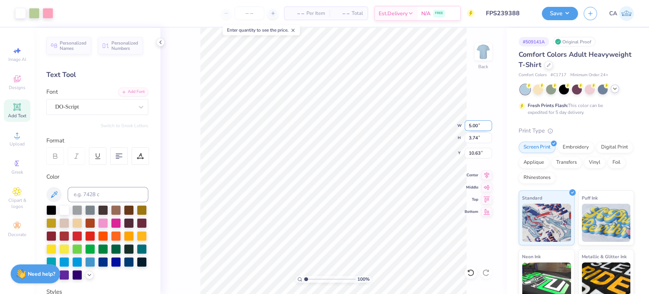
click at [470, 126] on input "5.00" at bounding box center [478, 125] width 27 height 11
type input "7.00"
type input "5.24"
type input "9.88"
click at [470, 126] on input "7.00" at bounding box center [478, 125] width 27 height 11
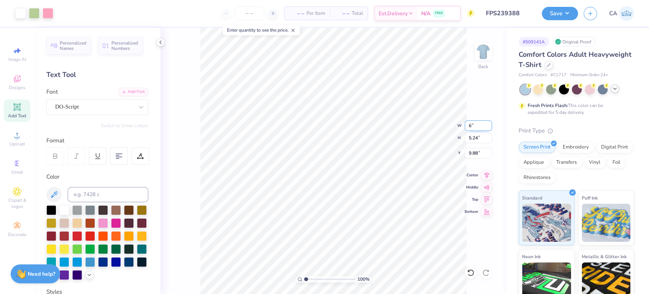
type input "6.00"
type input "4.49"
type input "10.25"
type input "4.03"
type input "1.47"
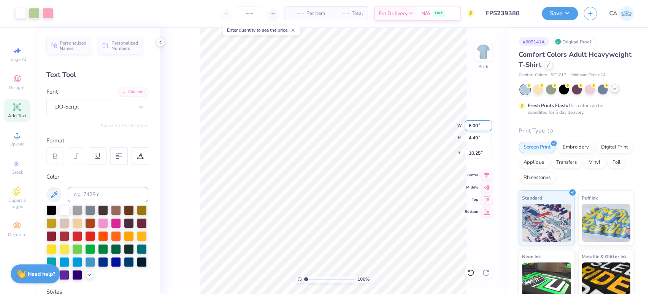
type input "17.23"
type textarea "alpha gam"
type input "1.96"
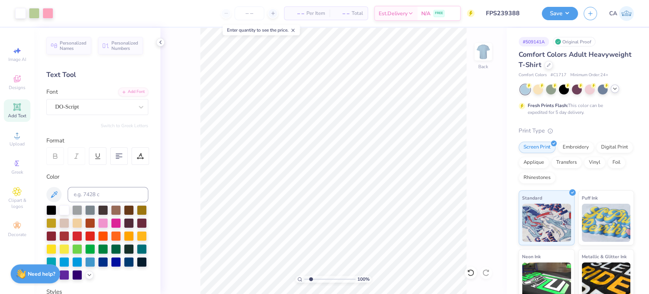
click at [311, 281] on input "range" at bounding box center [329, 278] width 51 height 7
type input "10.58"
click at [49, 209] on div at bounding box center [51, 209] width 10 height 10
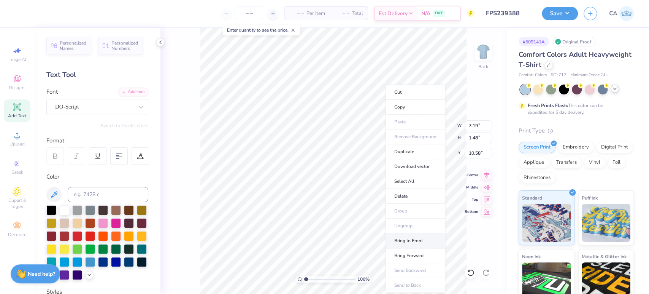
click at [405, 237] on li "Bring to Front" at bounding box center [416, 240] width 60 height 15
type input "3.16"
click at [317, 278] on input "range" at bounding box center [329, 278] width 51 height 7
type input "11.02"
type input "5.99"
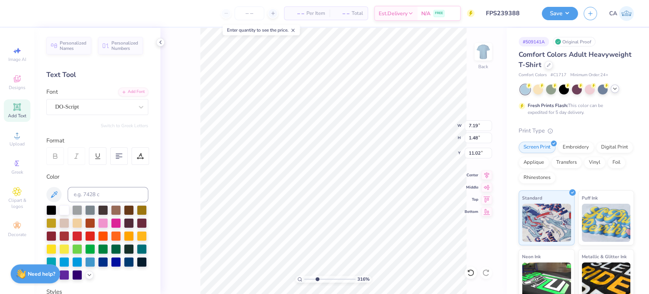
type input "1.24"
type input "11.26"
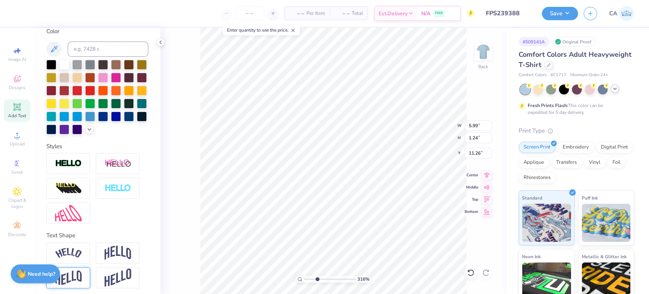
scroll to position [161, 0]
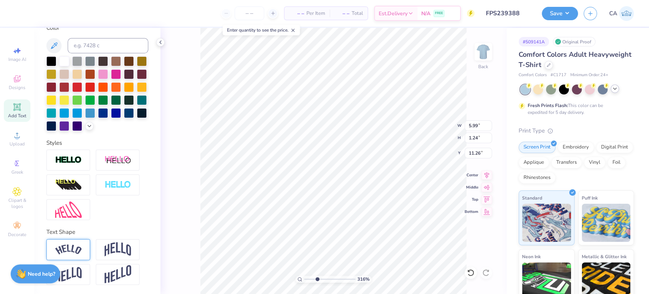
click at [70, 254] on img at bounding box center [68, 249] width 27 height 10
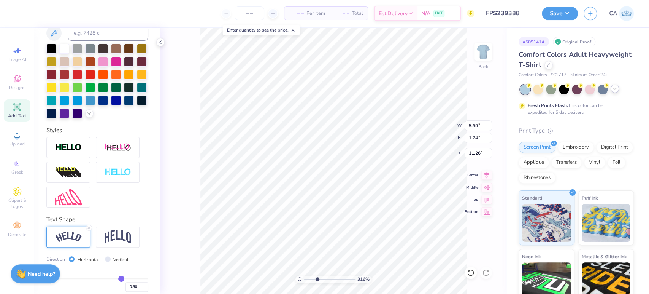
type input "6.85"
type input "1.73"
type input "10.41"
type input "5.91"
type input "1.49"
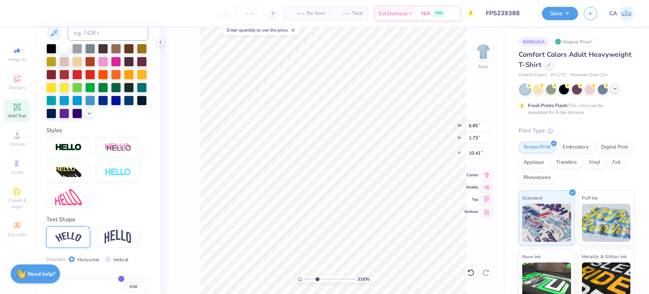
type input "10.64"
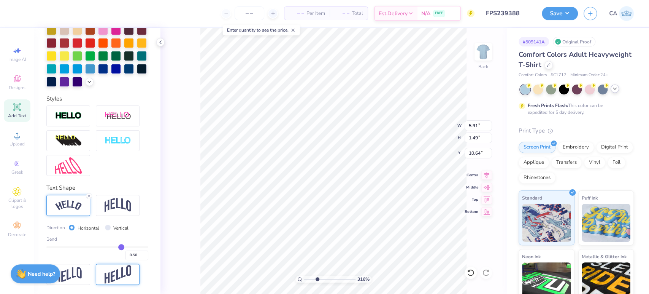
scroll to position [205, 0]
click at [130, 254] on input "0.50" at bounding box center [136, 255] width 23 height 10
type input "0.60"
type input "0.6"
type input "6.03"
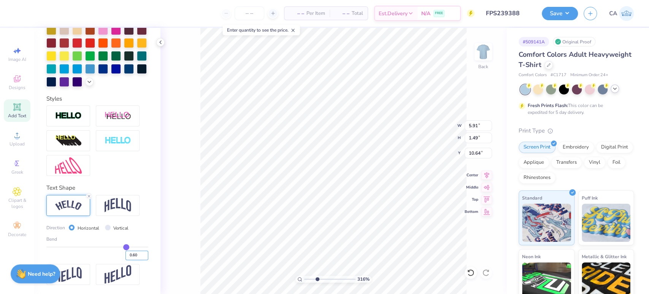
type input "1.80"
type input "10.49"
click at [328, 230] on li "Ungroup" at bounding box center [335, 225] width 60 height 15
drag, startPoint x: 314, startPoint y: 277, endPoint x: 314, endPoint y: 273, distance: 4.2
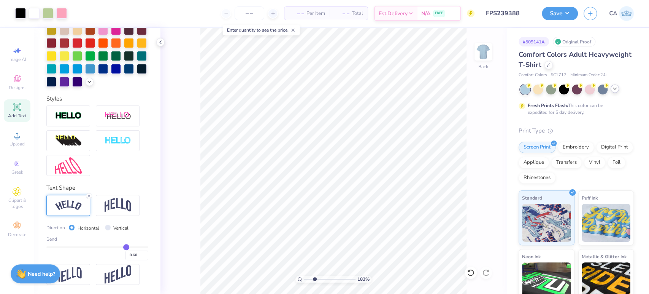
type input "2.63"
click at [314, 275] on input "range" at bounding box center [329, 278] width 51 height 7
type input "6.03"
type input "1.80"
type input "10.49"
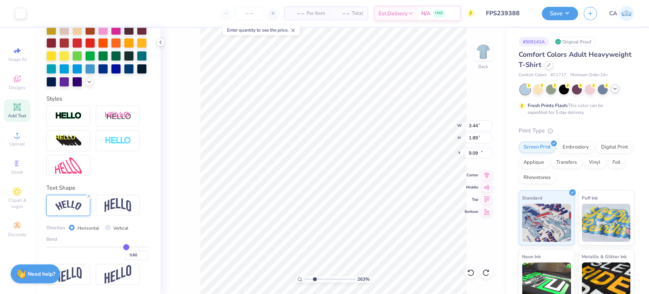
type input "10.25"
type input "6.00"
type input "1.94"
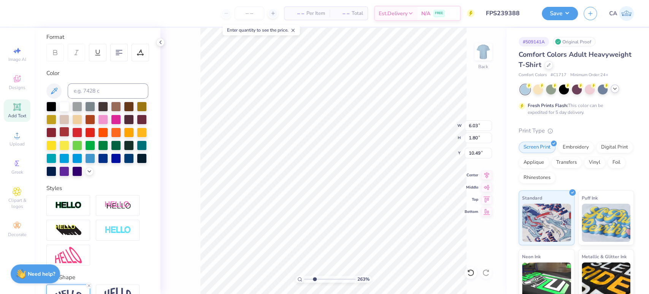
scroll to position [79, 0]
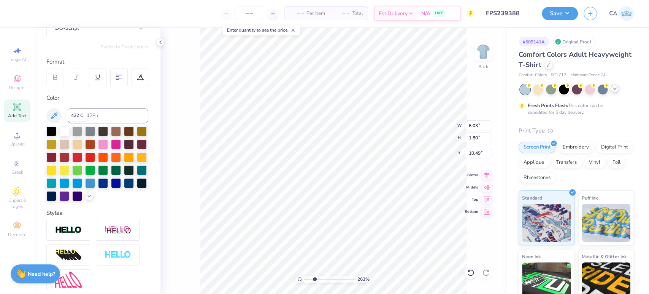
click at [70, 127] on div at bounding box center [97, 163] width 102 height 75
click at [67, 130] on div at bounding box center [64, 130] width 10 height 10
drag, startPoint x: 310, startPoint y: 282, endPoint x: 307, endPoint y: 279, distance: 4.9
click at [307, 279] on input "range" at bounding box center [329, 278] width 51 height 7
drag, startPoint x: 308, startPoint y: 277, endPoint x: 314, endPoint y: 279, distance: 6.1
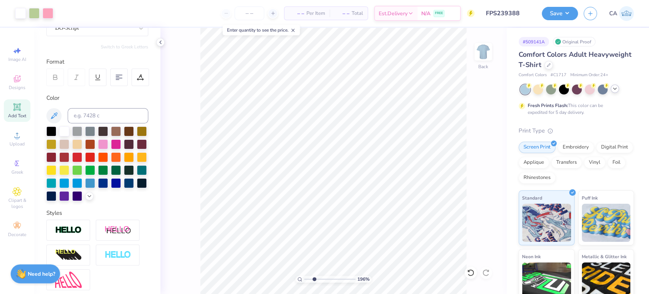
click at [314, 279] on input "range" at bounding box center [329, 278] width 51 height 7
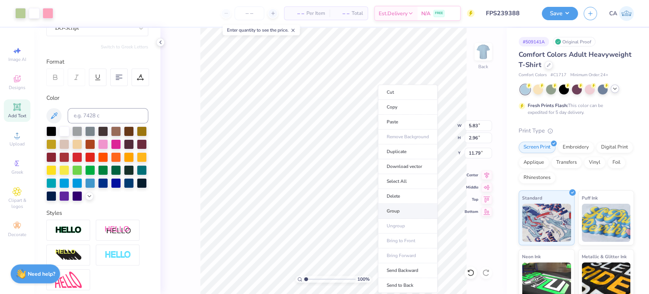
click at [393, 212] on li "Group" at bounding box center [408, 210] width 60 height 15
drag, startPoint x: 320, startPoint y: 278, endPoint x: 314, endPoint y: 272, distance: 9.2
type input "2.63"
click at [314, 275] on input "range" at bounding box center [329, 278] width 51 height 7
click at [483, 177] on icon at bounding box center [486, 173] width 11 height 9
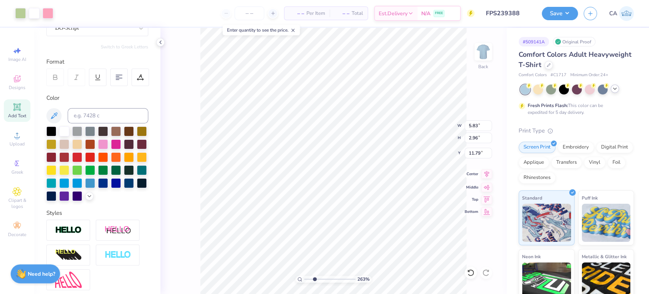
type input "6.03"
type input "1.80"
type input "10.49"
click at [486, 175] on icon at bounding box center [486, 173] width 11 height 9
drag, startPoint x: 308, startPoint y: 280, endPoint x: 304, endPoint y: 276, distance: 4.8
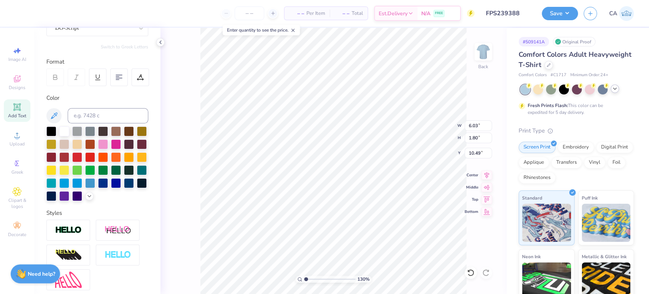
type input "1"
click at [304, 276] on input "range" at bounding box center [329, 278] width 51 height 7
click at [470, 127] on input "6.03" at bounding box center [478, 125] width 27 height 11
type input "6.00"
type input "4.24"
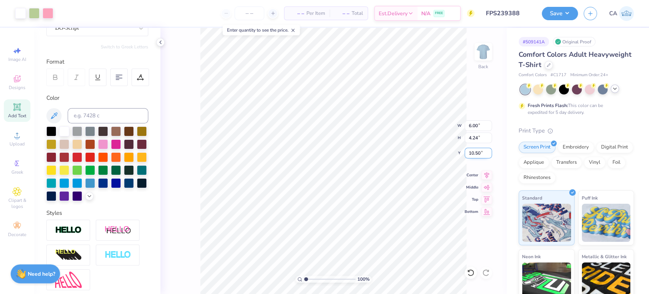
click at [471, 155] on input "10.50" at bounding box center [478, 153] width 27 height 11
type input "3.00"
click at [544, 14] on button "Save" at bounding box center [560, 12] width 36 height 13
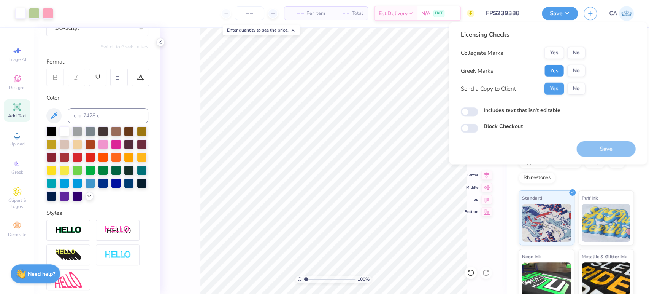
drag, startPoint x: 549, startPoint y: 73, endPoint x: 588, endPoint y: 64, distance: 39.4
click at [555, 72] on button "Yes" at bounding box center [554, 71] width 20 height 12
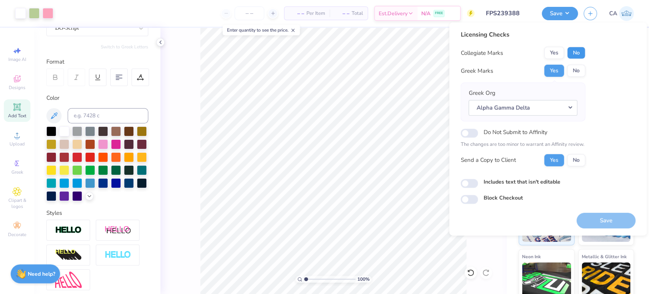
click at [583, 52] on button "No" at bounding box center [576, 53] width 18 height 12
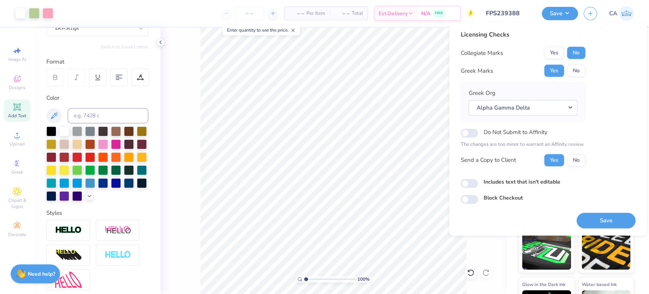
scroll to position [68, 0]
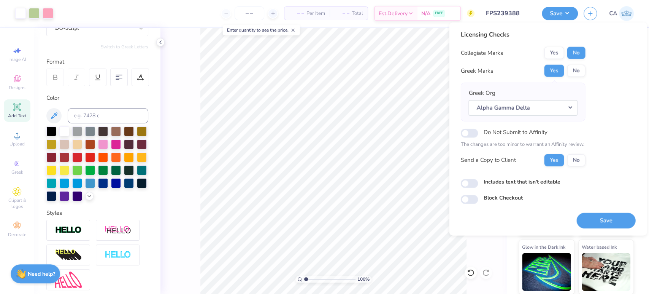
click at [607, 216] on button "Save" at bounding box center [606, 220] width 59 height 16
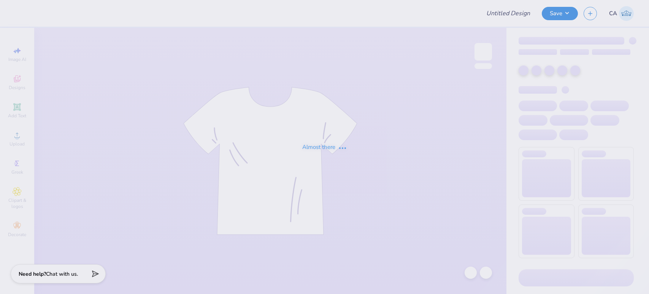
type input "FPS239391"
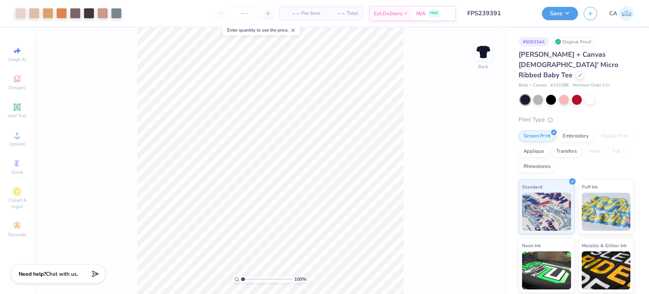
click at [486, 8] on input "FPS239391" at bounding box center [499, 13] width 75 height 15
click at [487, 8] on input "FPS239391" at bounding box center [499, 13] width 75 height 15
click at [473, 14] on input "FPS239391" at bounding box center [499, 13] width 75 height 15
